Goal: Information Seeking & Learning: Find specific fact

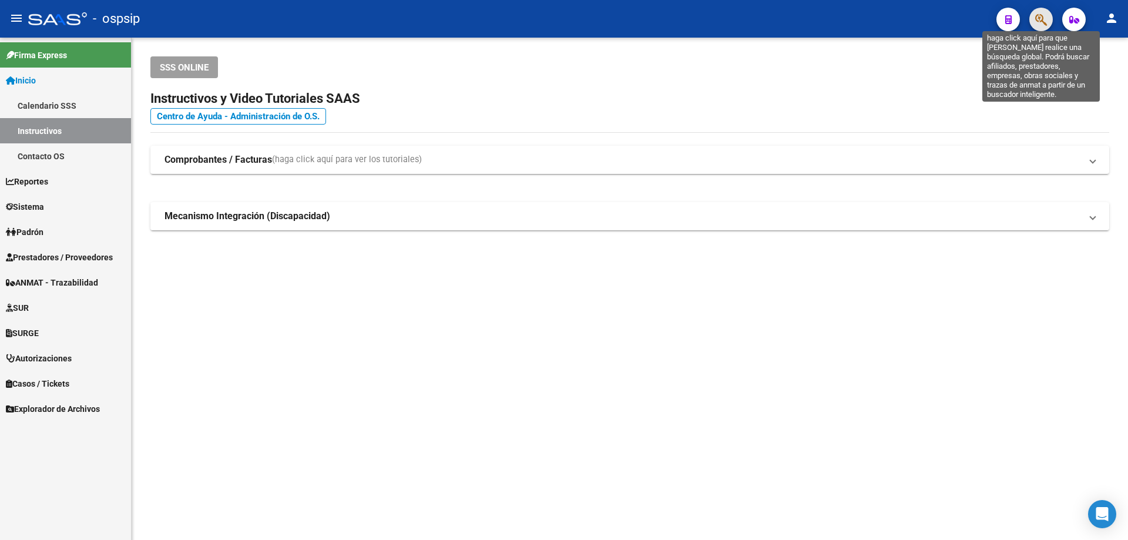
click at [1040, 21] on icon "button" at bounding box center [1042, 20] width 12 height 14
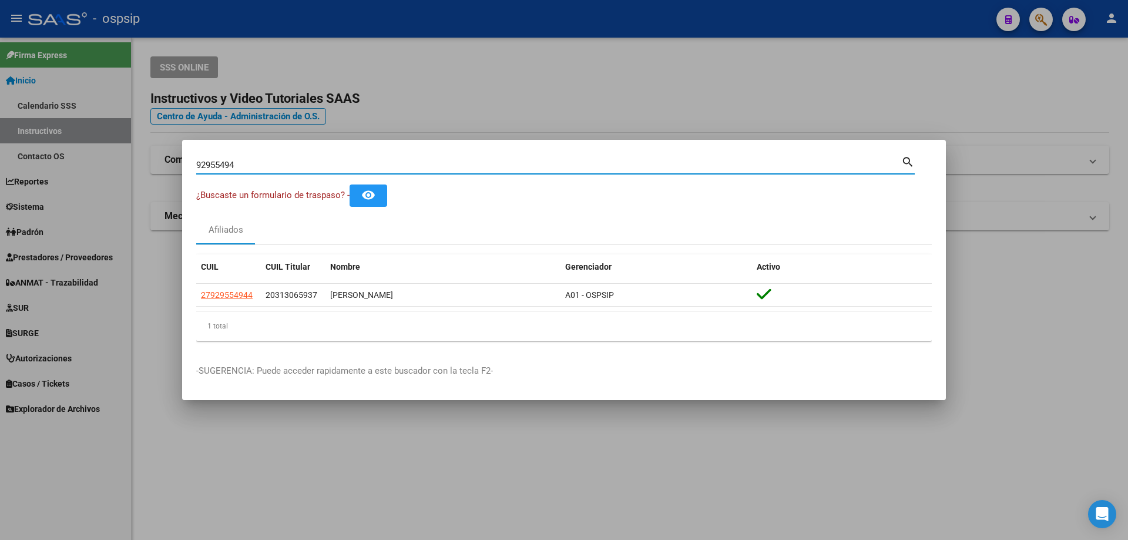
click at [219, 166] on input "92955494" at bounding box center [548, 165] width 705 height 11
click at [226, 165] on input "30481106" at bounding box center [548, 165] width 705 height 11
paste input "70677992"
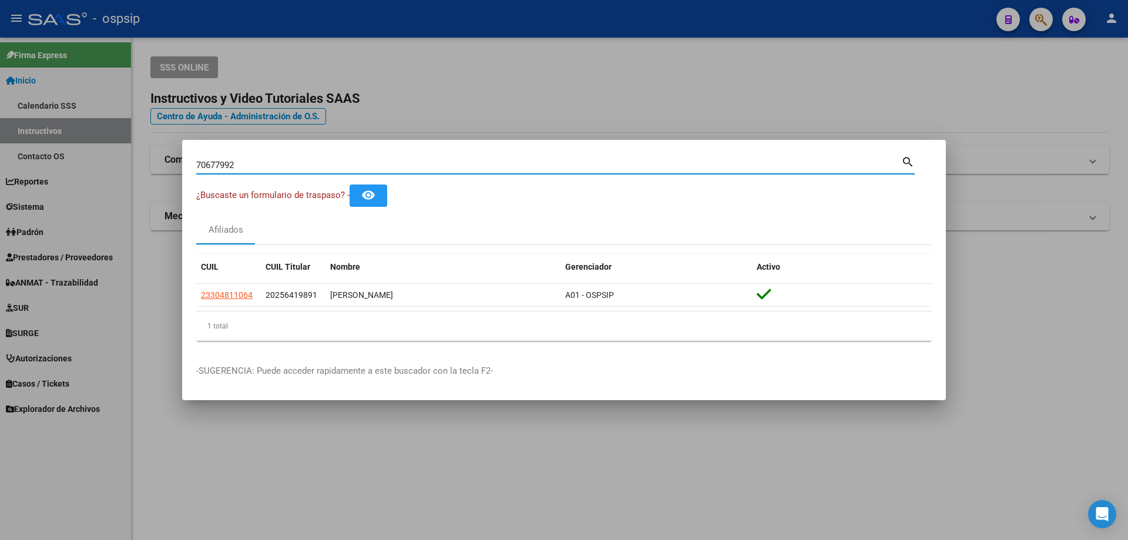
type input "70677992"
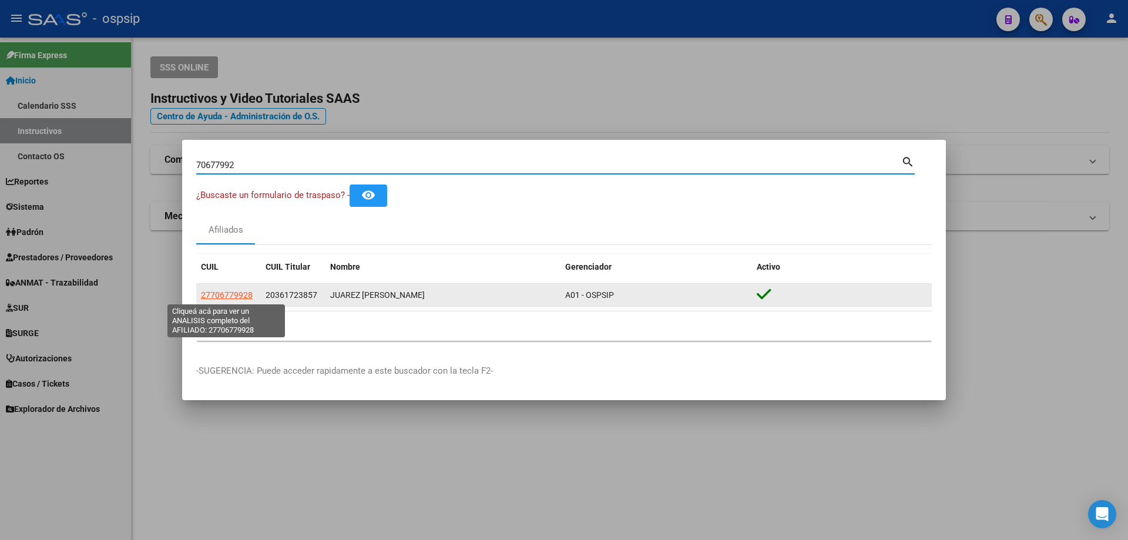
click at [237, 293] on span "27706779928" at bounding box center [227, 294] width 52 height 9
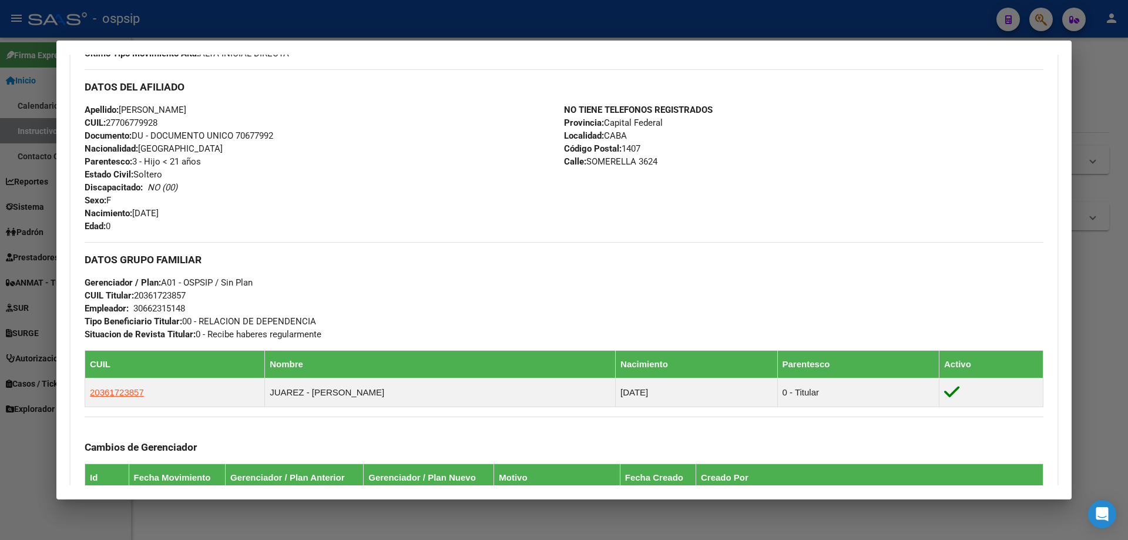
scroll to position [529, 0]
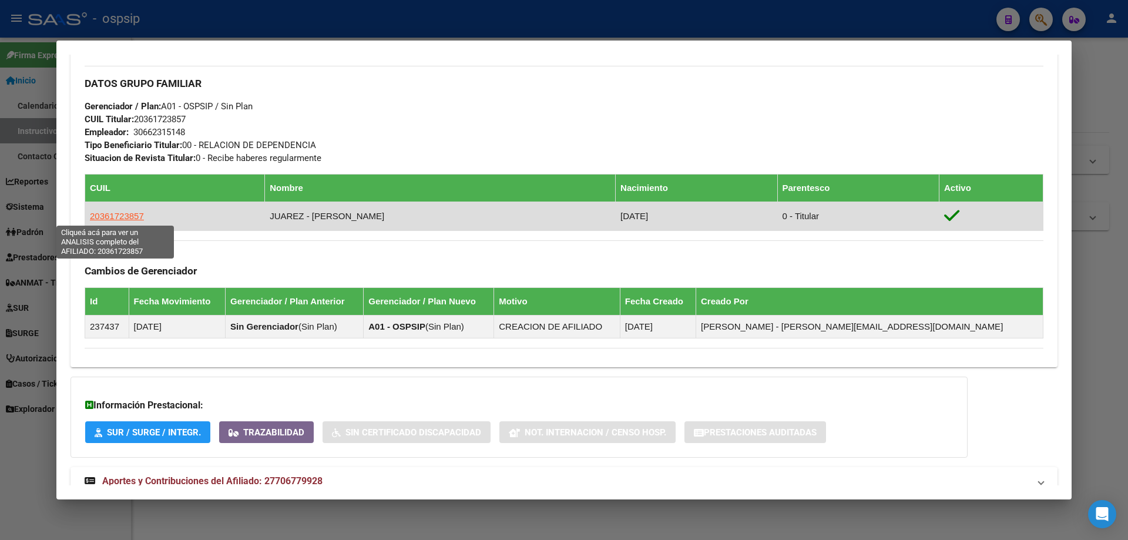
click at [113, 218] on span "20361723857" at bounding box center [117, 216] width 54 height 10
type textarea "20361723857"
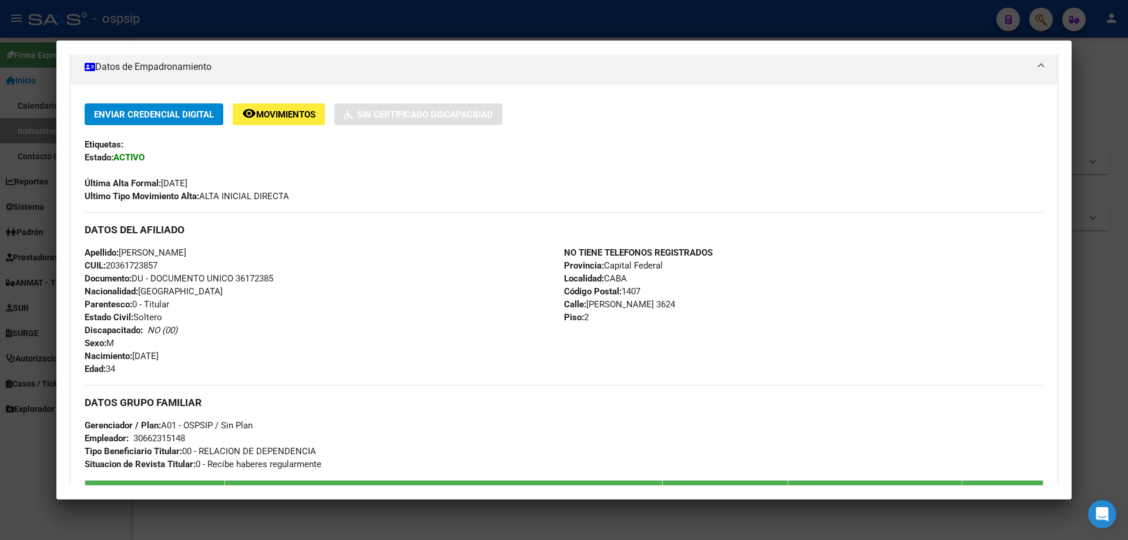
scroll to position [294, 0]
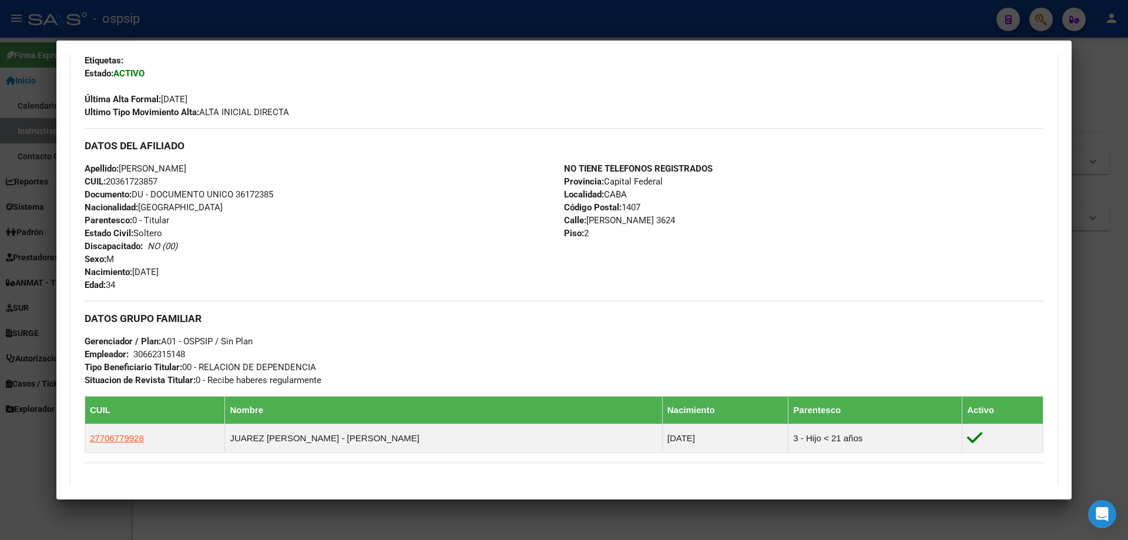
click at [259, 191] on span "Documento: DU - DOCUMENTO UNICO 36172385" at bounding box center [179, 194] width 189 height 11
copy span "36172385"
click at [329, 12] on div at bounding box center [564, 270] width 1128 height 540
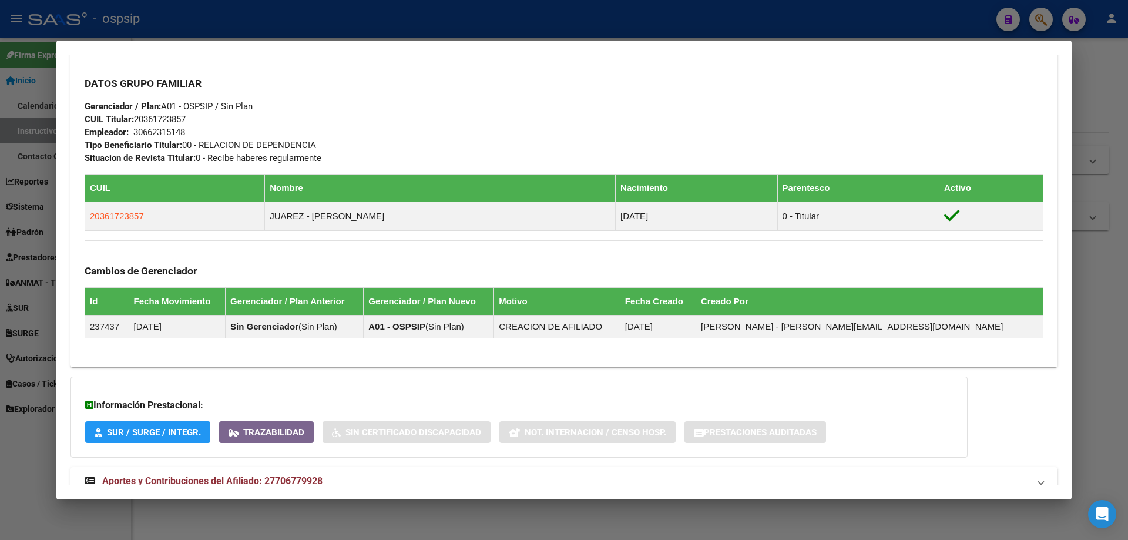
click at [279, 21] on div at bounding box center [564, 270] width 1128 height 540
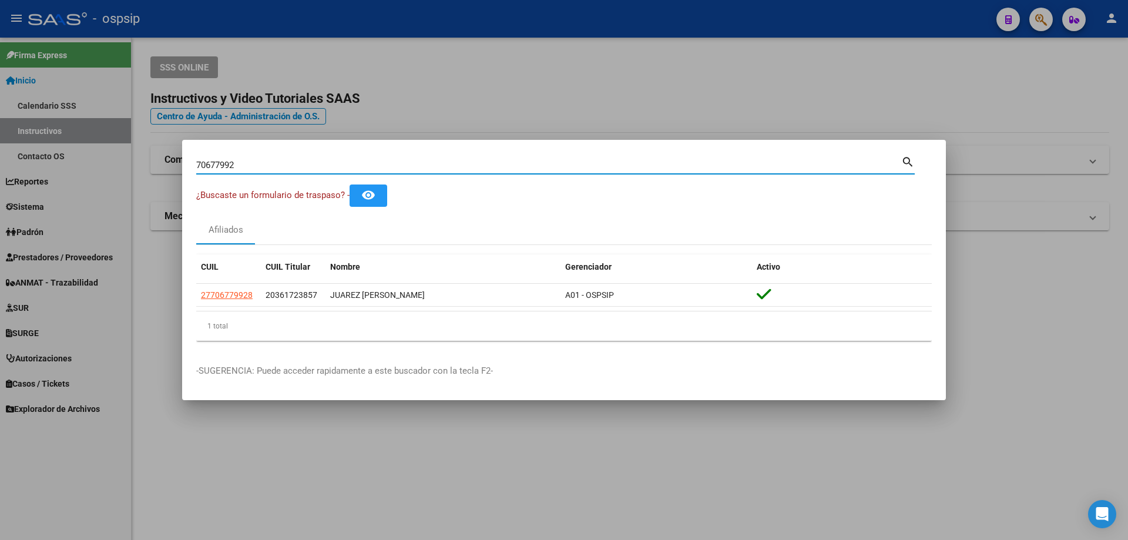
drag, startPoint x: 258, startPoint y: 169, endPoint x: 0, endPoint y: 95, distance: 268.4
click at [0, 95] on div "70677992 Buscar (apellido, dni, cuil, nro traspaso, cuit, obra social) search ¿…" at bounding box center [564, 270] width 1128 height 540
paste input "92955493"
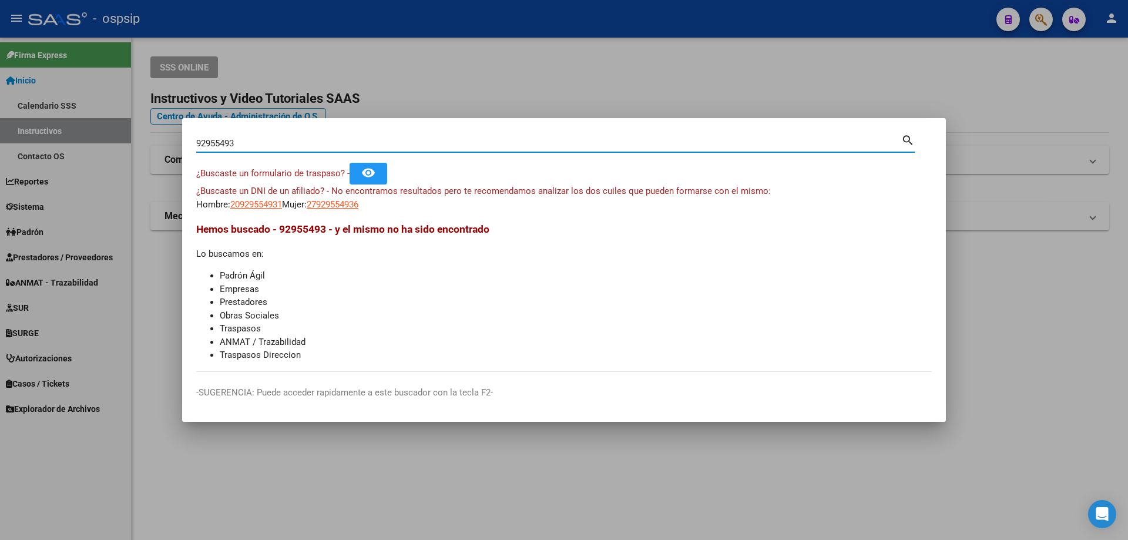
click at [217, 141] on input "92955493" at bounding box center [548, 143] width 705 height 11
type input "31306593"
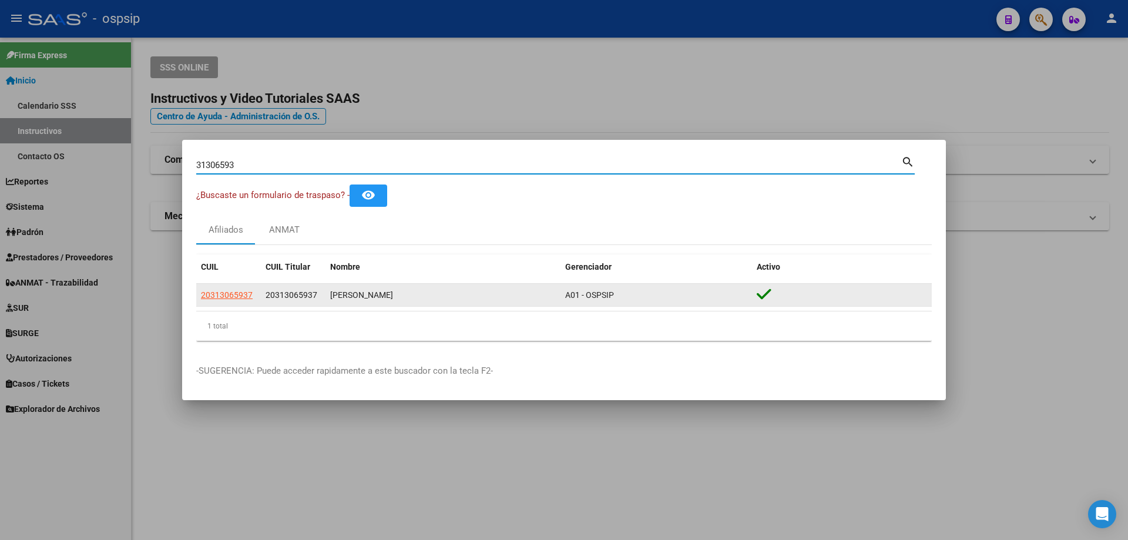
click at [225, 298] on span "20313065937" at bounding box center [227, 294] width 52 height 9
type textarea "20313065937"
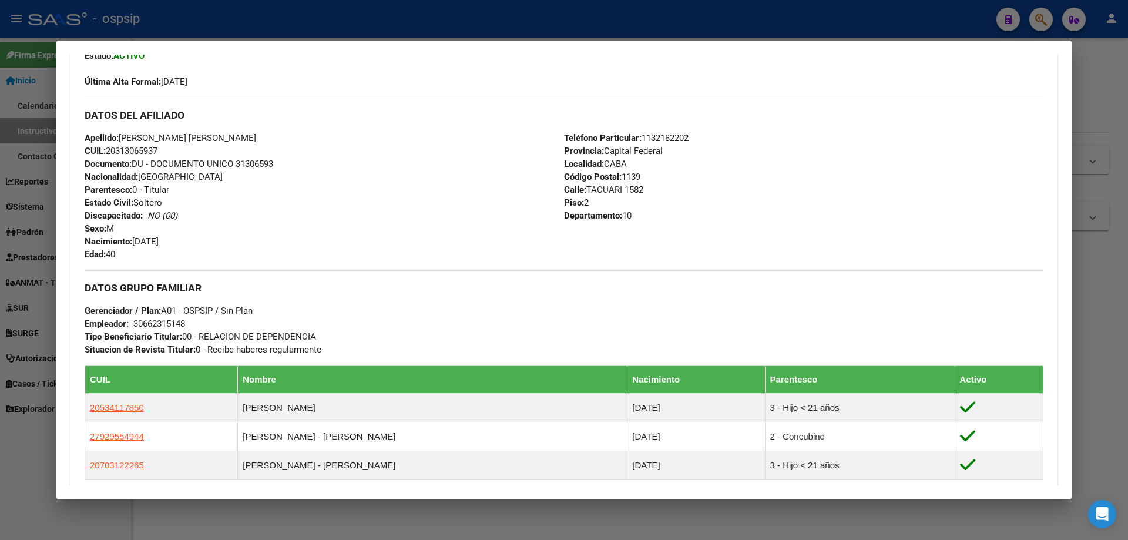
scroll to position [470, 0]
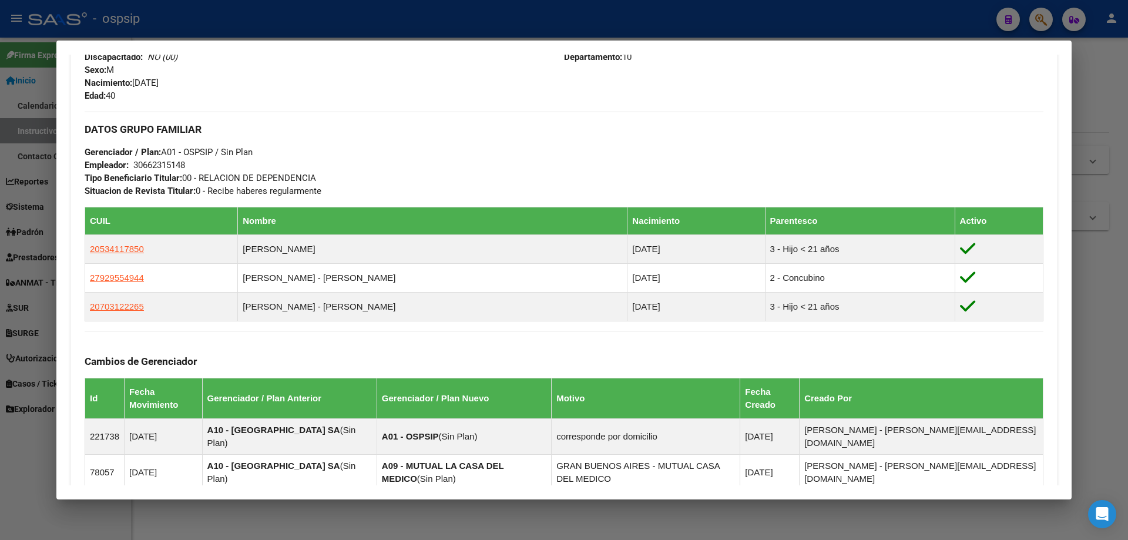
click at [299, 26] on div at bounding box center [564, 270] width 1128 height 540
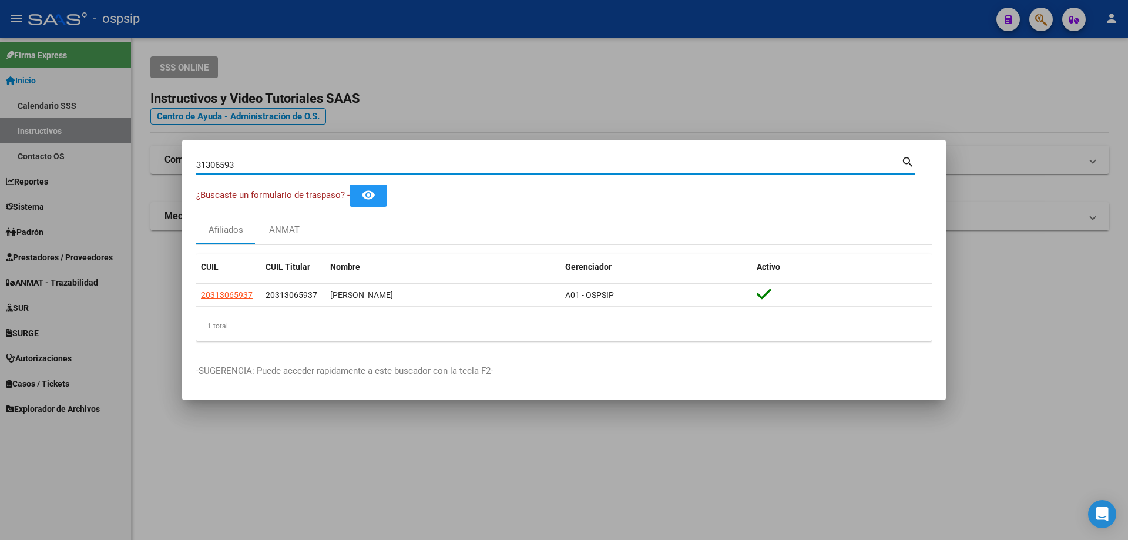
drag, startPoint x: 247, startPoint y: 167, endPoint x: 50, endPoint y: 144, distance: 198.8
click at [51, 144] on div "31306593 Buscar (apellido, dni, cuil, nro traspaso, cuit, obra social) search ¿…" at bounding box center [564, 270] width 1128 height 540
click at [216, 160] on input "36172385" at bounding box center [548, 165] width 705 height 11
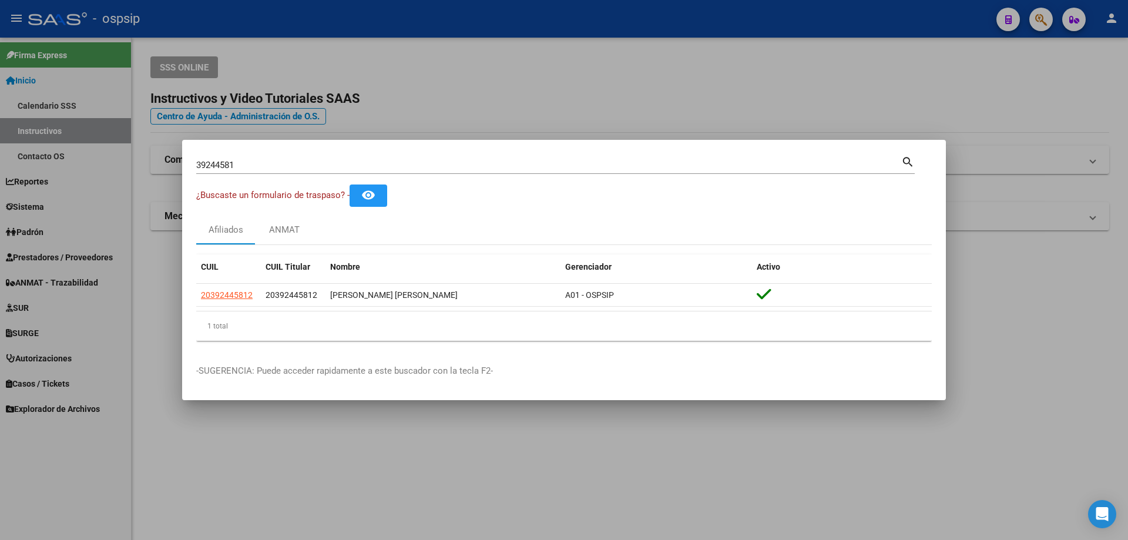
click at [219, 158] on div "39244581 Buscar (apellido, dni, [PERSON_NAME], nro traspaso, cuit, obra social)" at bounding box center [548, 165] width 705 height 18
click at [219, 165] on input "39244581" at bounding box center [548, 165] width 705 height 11
paste input "6172385"
type input "36172385"
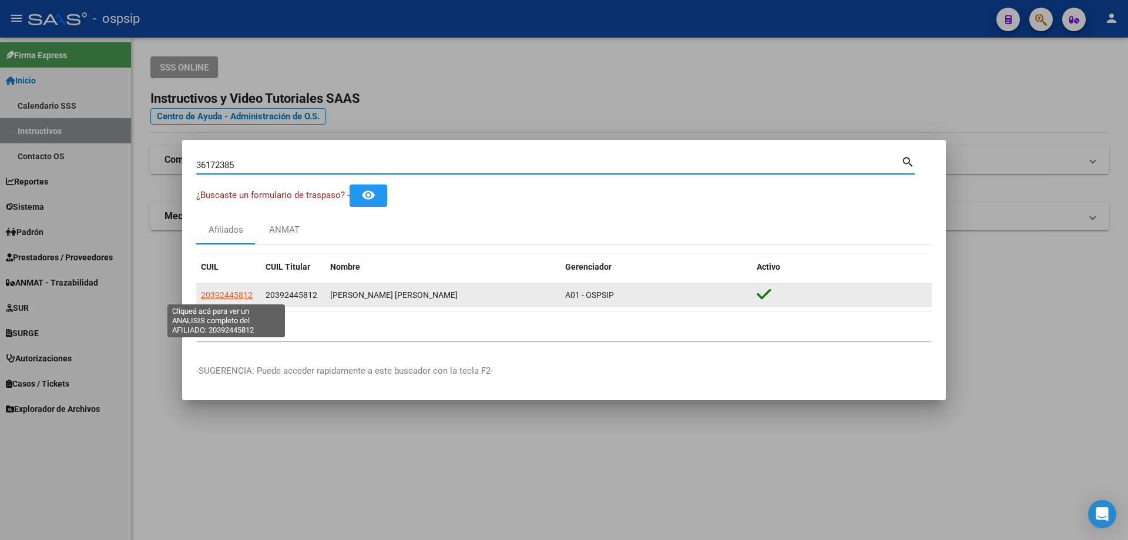
click at [220, 290] on span "20392445812" at bounding box center [227, 294] width 52 height 9
type textarea "20392445812"
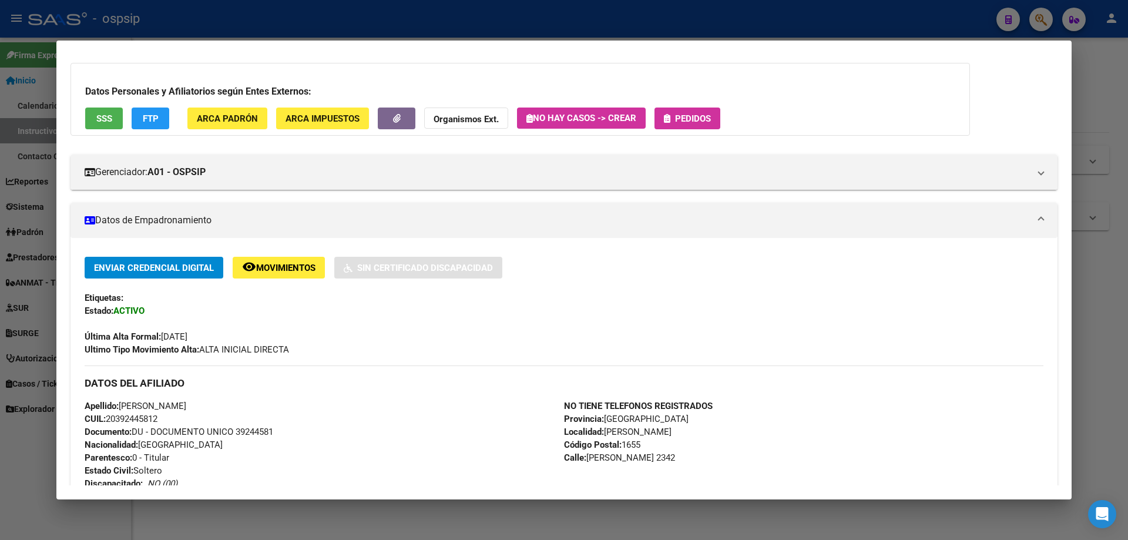
scroll to position [176, 0]
